Goal: Information Seeking & Learning: Find specific fact

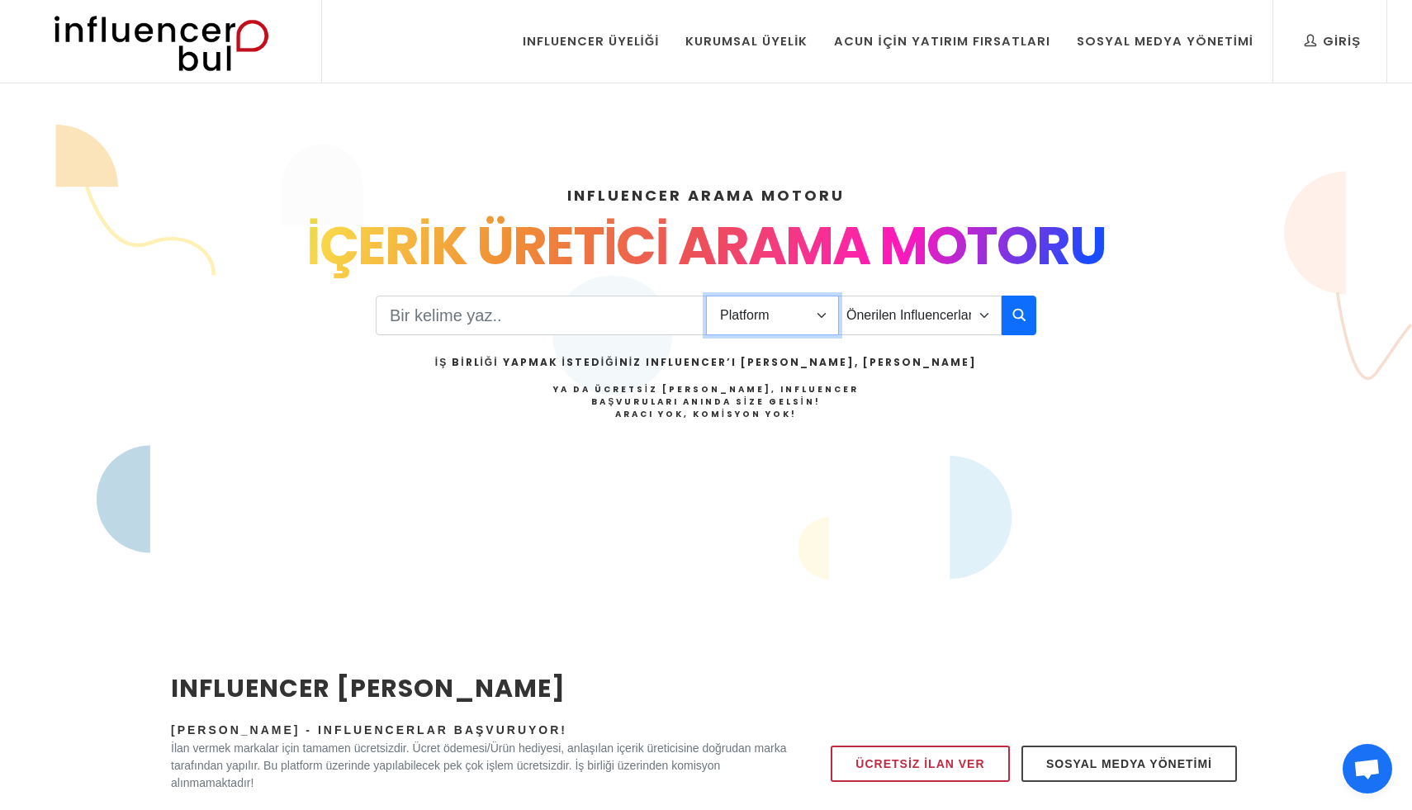
click at [752, 324] on select "Platform Instagram Facebook Youtube Tiktok Twitter Twitch" at bounding box center [772, 316] width 133 height 40
select select "1"
click at [706, 296] on select "Platform Instagram Facebook Youtube Tiktok Twitter Twitch" at bounding box center [772, 316] width 133 height 40
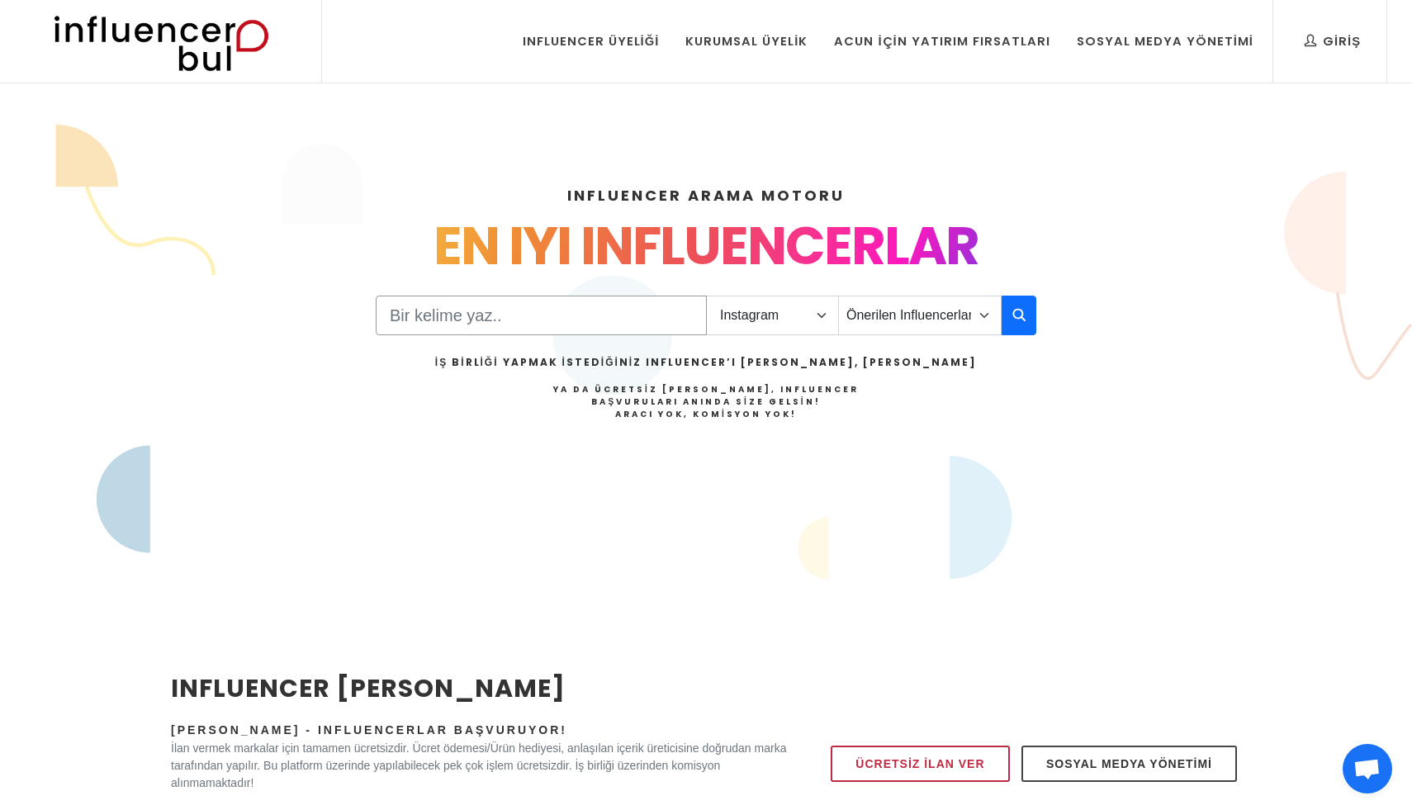
click at [571, 317] on input "Search" at bounding box center [541, 316] width 331 height 40
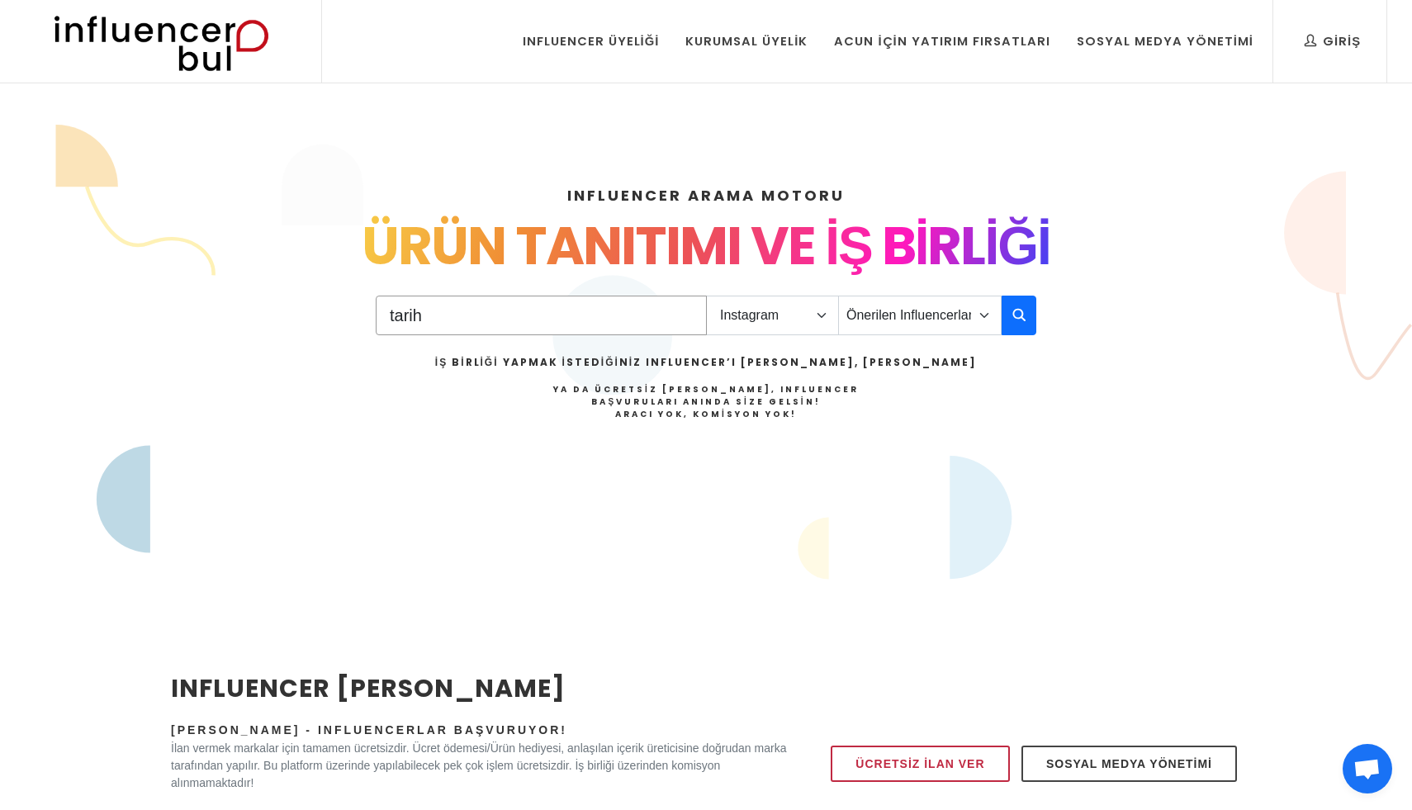
type input "tarih"
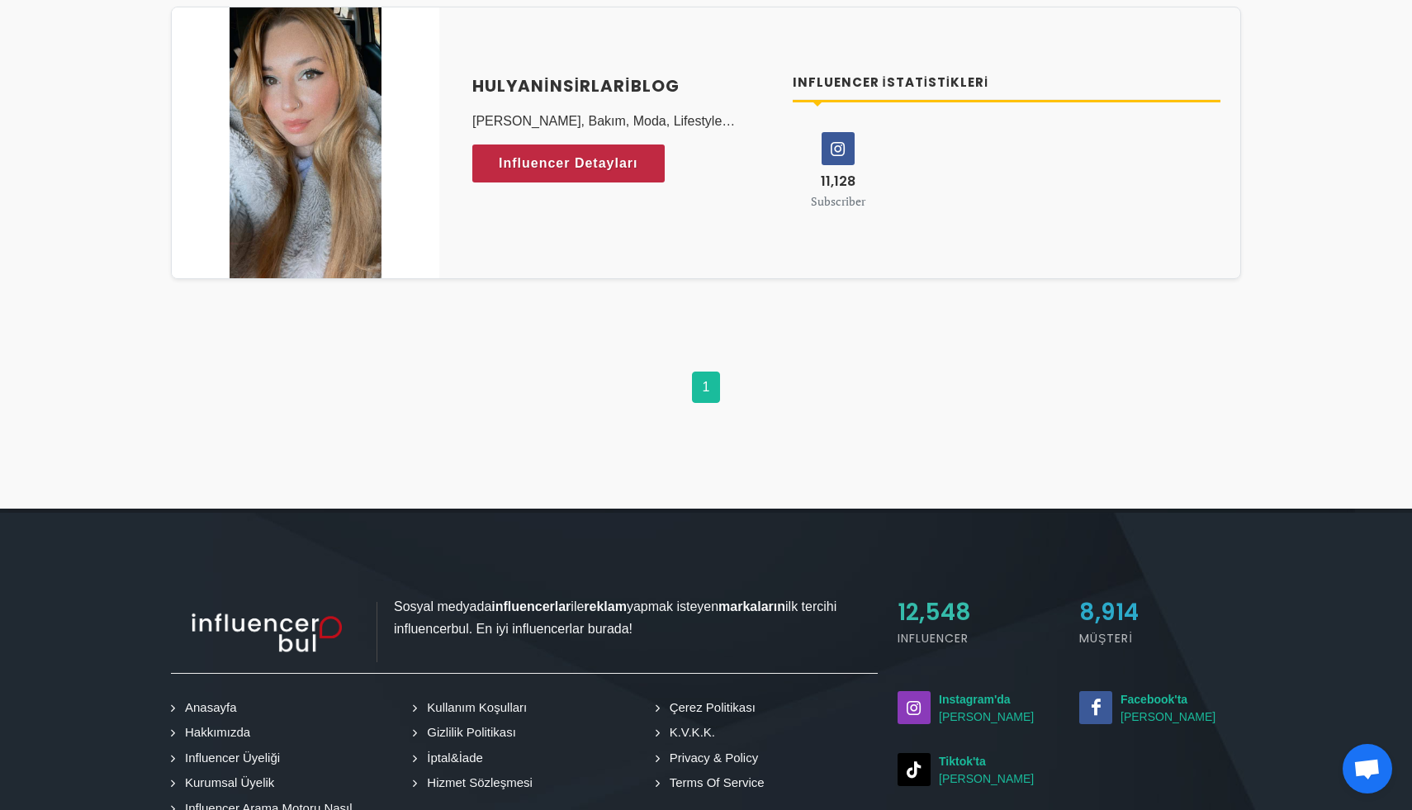
scroll to position [3424, 0]
